Goal: Information Seeking & Learning: Learn about a topic

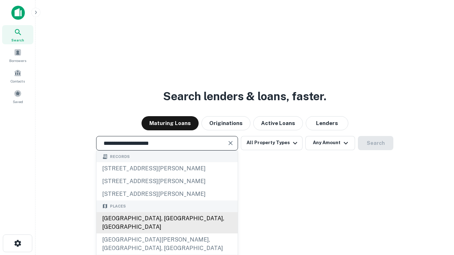
click at [167, 234] on div "[GEOGRAPHIC_DATA], [GEOGRAPHIC_DATA], [GEOGRAPHIC_DATA]" at bounding box center [166, 222] width 141 height 21
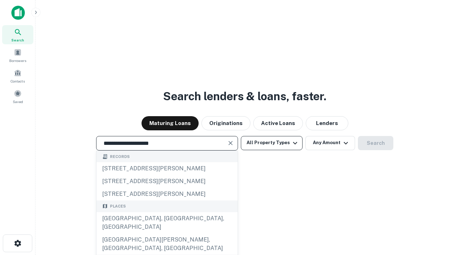
type input "**********"
click at [271, 143] on button "All Property Types" at bounding box center [272, 143] width 62 height 14
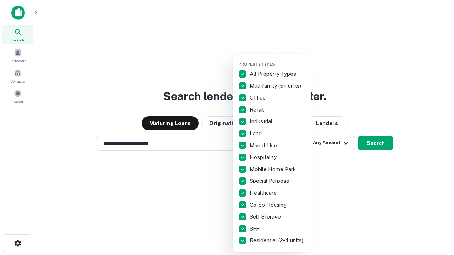
click at [277, 60] on button "button" at bounding box center [277, 60] width 78 height 0
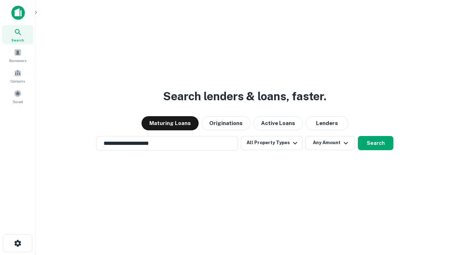
scroll to position [11, 0]
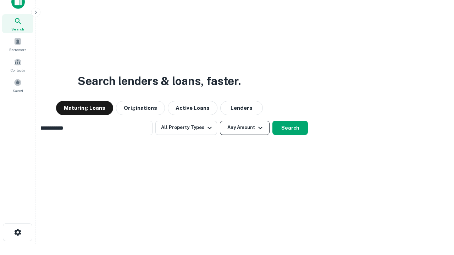
click at [220, 121] on button "Any Amount" at bounding box center [245, 128] width 50 height 14
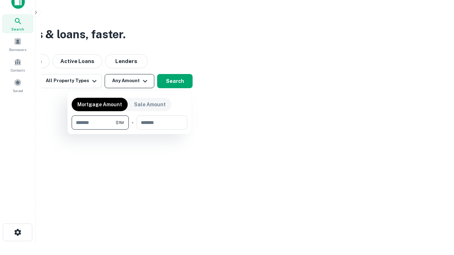
scroll to position [11, 0]
type input "*******"
click at [129, 130] on button "button" at bounding box center [130, 130] width 116 height 0
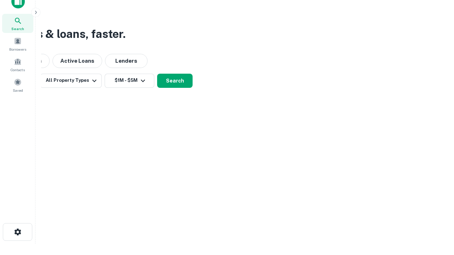
scroll to position [11, 0]
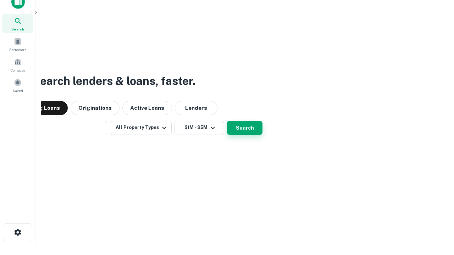
click at [227, 121] on button "Search" at bounding box center [244, 128] width 35 height 14
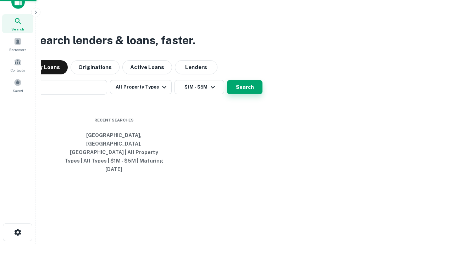
scroll to position [11, 0]
